Goal: Information Seeking & Learning: Learn about a topic

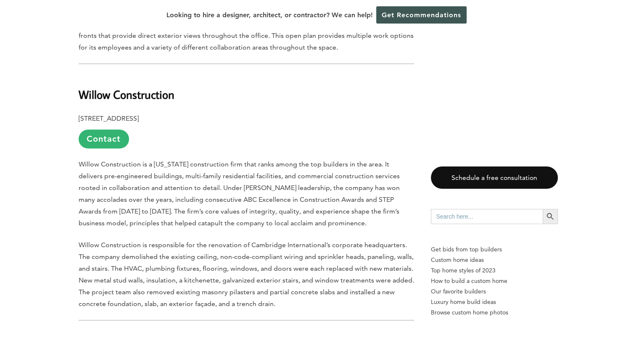
scroll to position [779, 0]
drag, startPoint x: 79, startPoint y: 92, endPoint x: 165, endPoint y: 88, distance: 85.9
click at [165, 88] on b "Willow Construction" at bounding box center [127, 94] width 96 height 15
drag, startPoint x: 165, startPoint y: 88, endPoint x: 66, endPoint y: 90, distance: 99.3
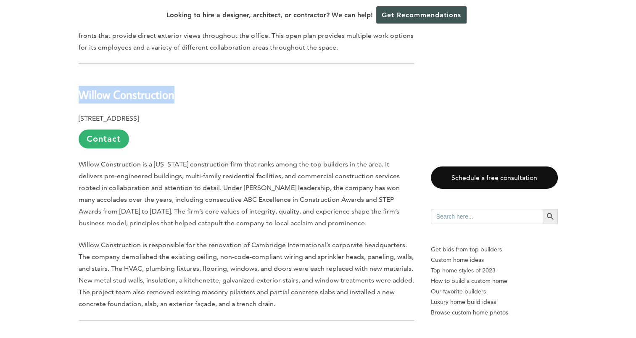
copy b "Willow Construction"
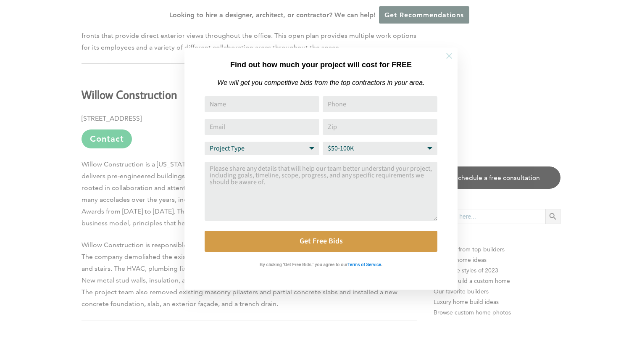
click at [447, 54] on icon at bounding box center [449, 55] width 9 height 9
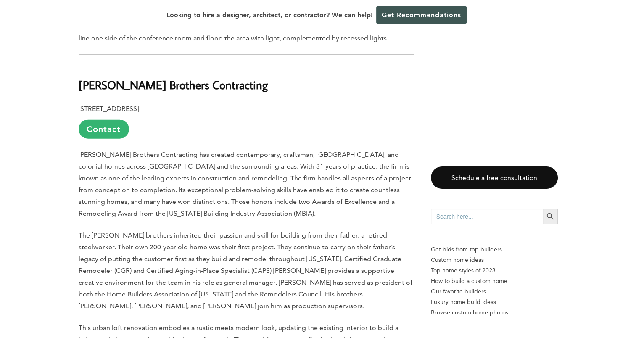
scroll to position [1917, 0]
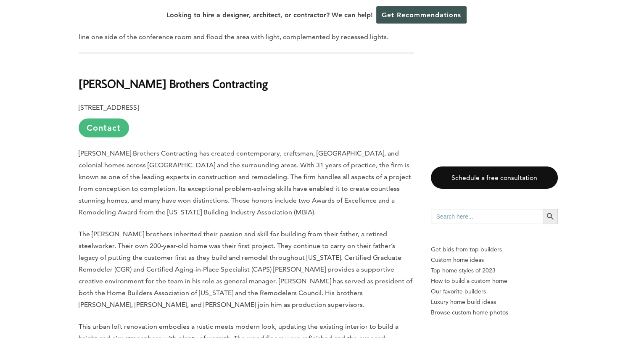
click at [94, 126] on link "Contact" at bounding box center [104, 128] width 50 height 19
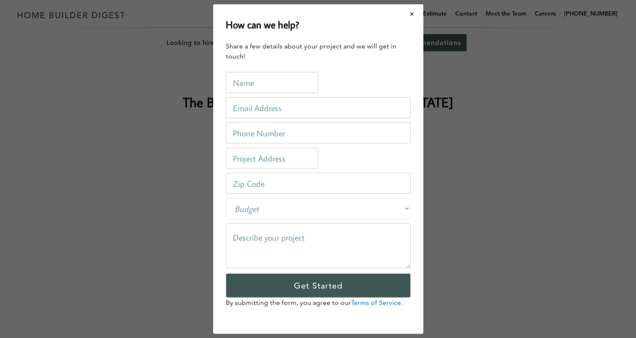
scroll to position [0, 0]
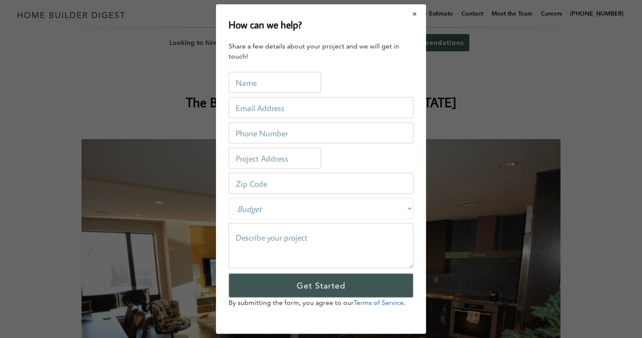
click at [417, 15] on button "Close modal" at bounding box center [415, 14] width 22 height 18
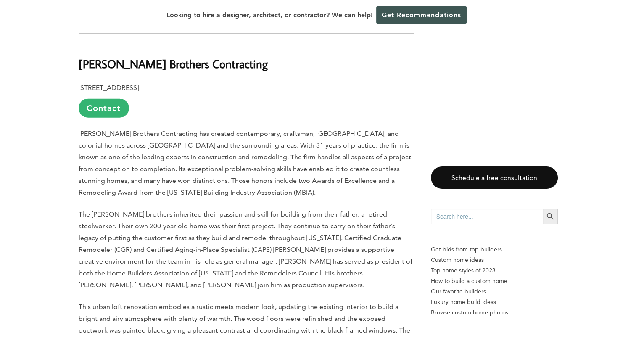
scroll to position [1932, 0]
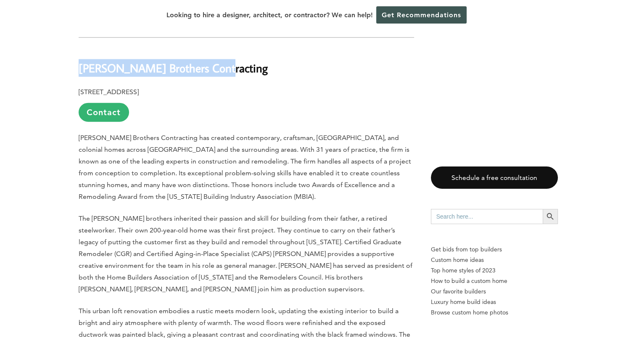
drag, startPoint x: 79, startPoint y: 73, endPoint x: 219, endPoint y: 67, distance: 139.7
click at [219, 67] on h2 "[PERSON_NAME] Brothers Contracting" at bounding box center [247, 62] width 336 height 29
copy b "[PERSON_NAME] Brothers Contracting"
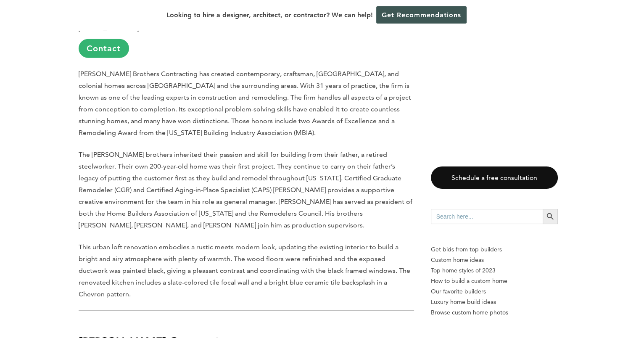
scroll to position [2020, 0]
